Goal: Answer question/provide support

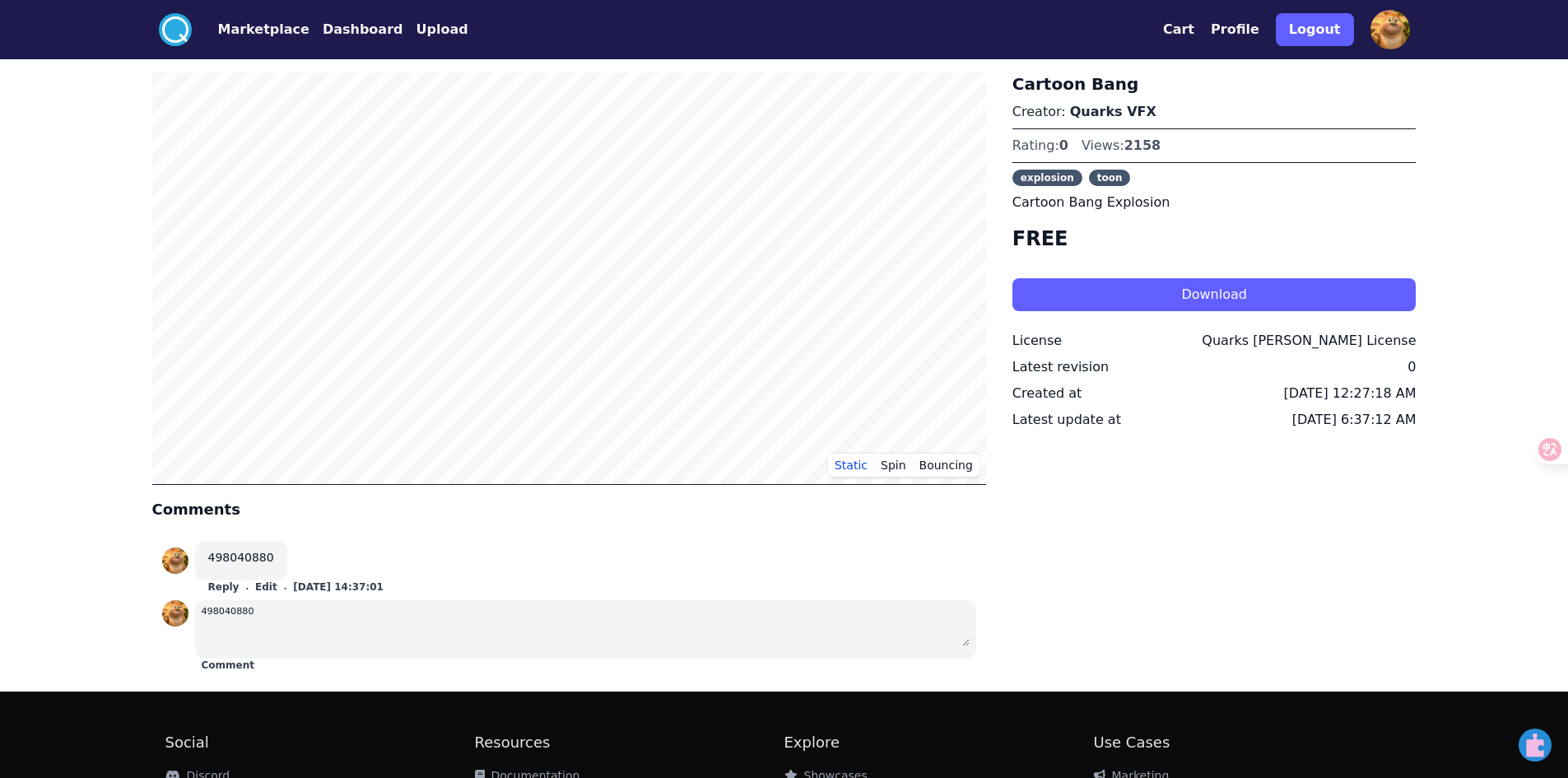
click at [255, 587] on button "Edit" at bounding box center [266, 587] width 23 height 14
click at [256, 588] on button "Edit" at bounding box center [266, 587] width 23 height 14
click at [308, 586] on button "[DATE] 14:37:01" at bounding box center [338, 587] width 91 height 14
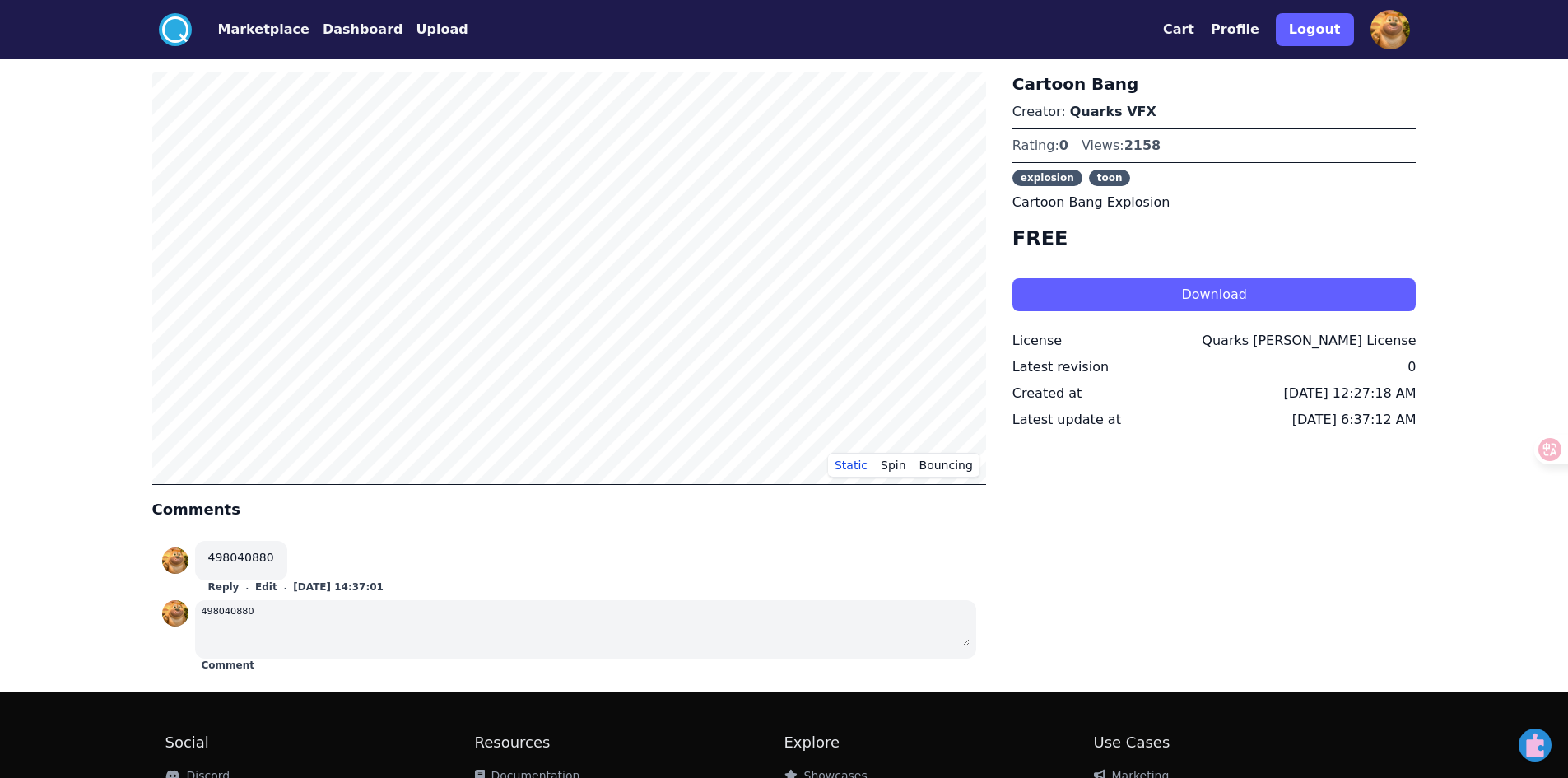
click at [308, 586] on button "[DATE] 14:37:01" at bounding box center [338, 587] width 91 height 14
click at [213, 591] on button "Reply" at bounding box center [224, 587] width 32 height 14
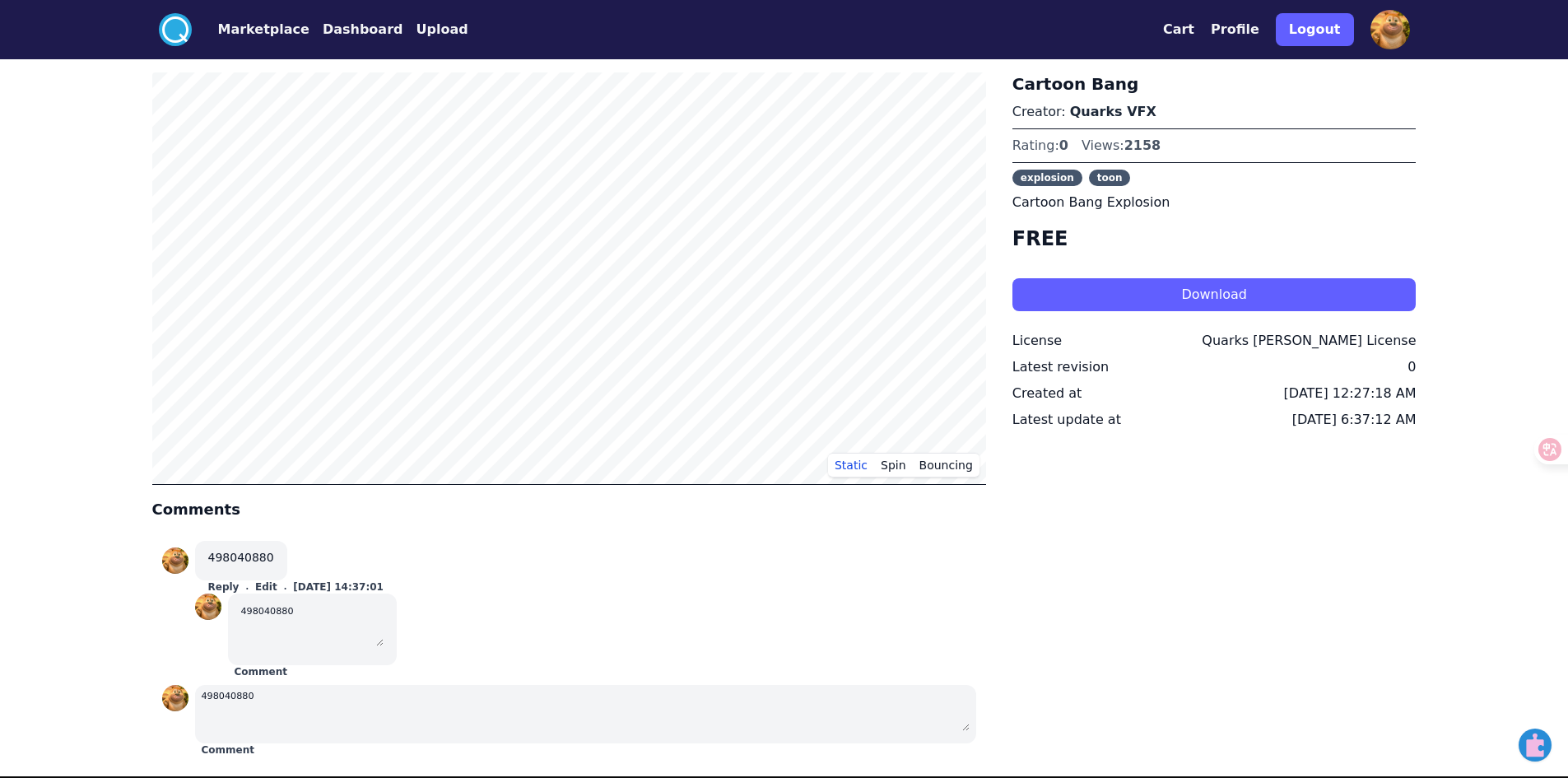
click at [439, 657] on div "498040880 Reply . Edit . [DATE] 14:37:01 498040880 Comment" at bounding box center [569, 610] width 814 height 138
